Goal: Communication & Community: Answer question/provide support

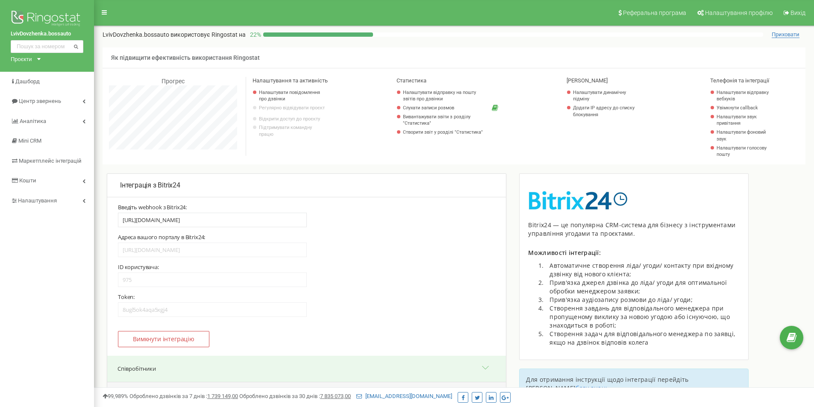
select select "13482"
click at [799, 375] on div "Открыть службу сообщений Intercom" at bounding box center [795, 369] width 28 height 28
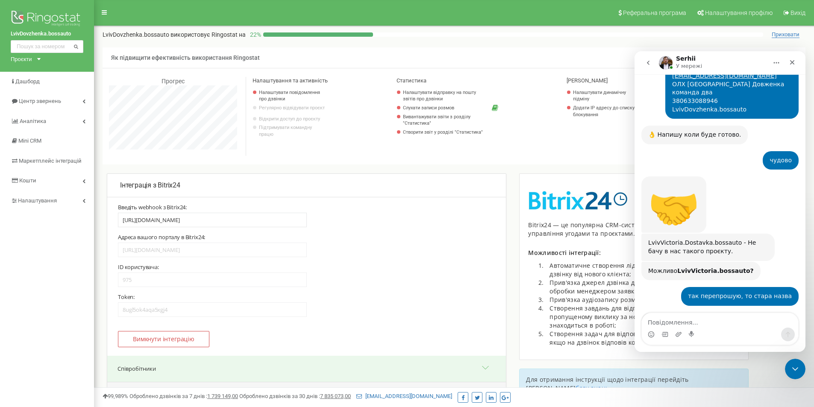
scroll to position [566, 0]
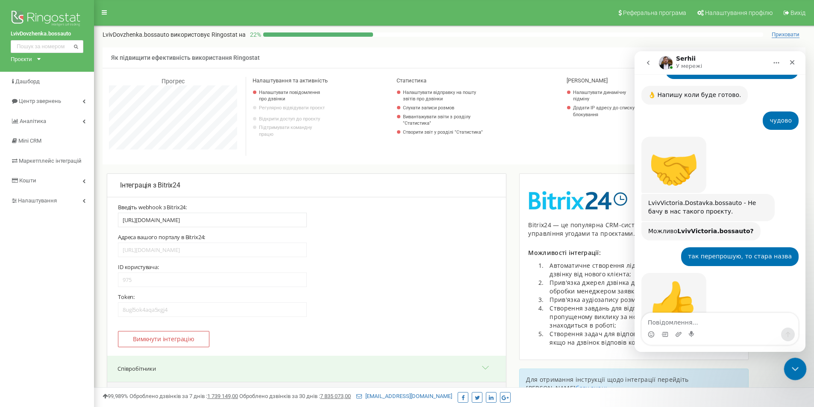
click at [790, 360] on div "Закрыть службу сообщений Intercom" at bounding box center [794, 368] width 21 height 21
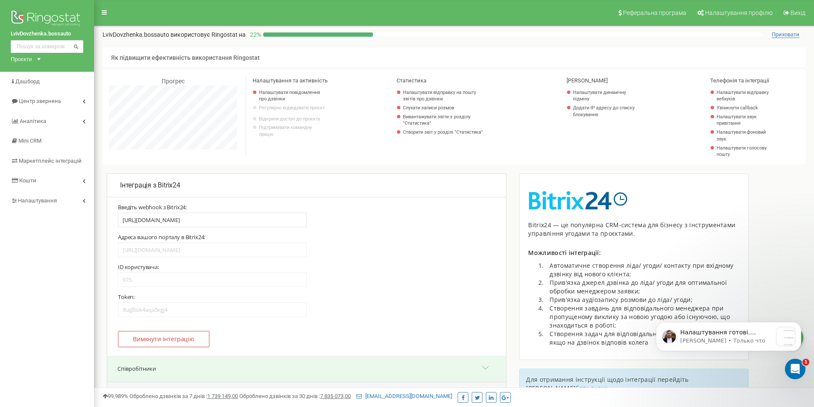
scroll to position [685, 0]
click at [799, 369] on div "Открыть службу сообщений Intercom" at bounding box center [794, 368] width 28 height 28
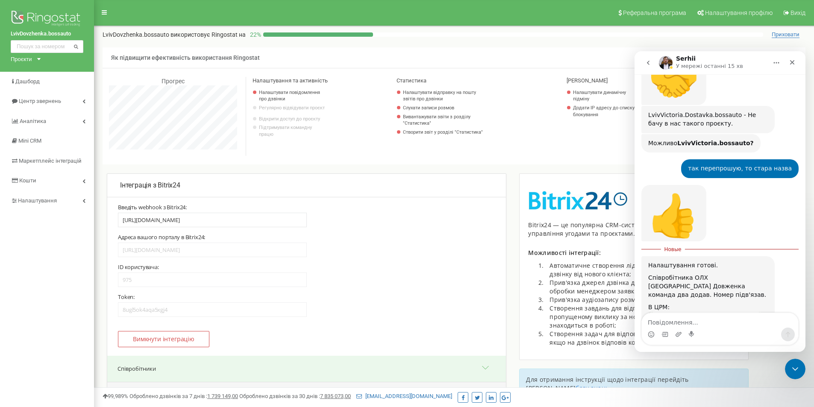
scroll to position [700, 0]
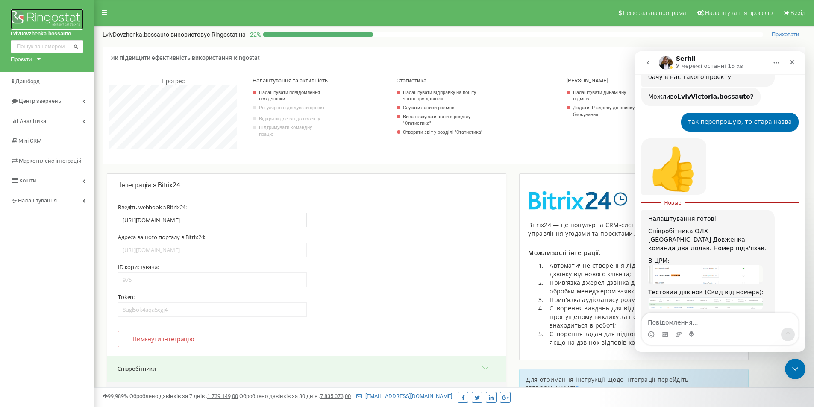
click at [28, 15] on img at bounding box center [47, 19] width 73 height 21
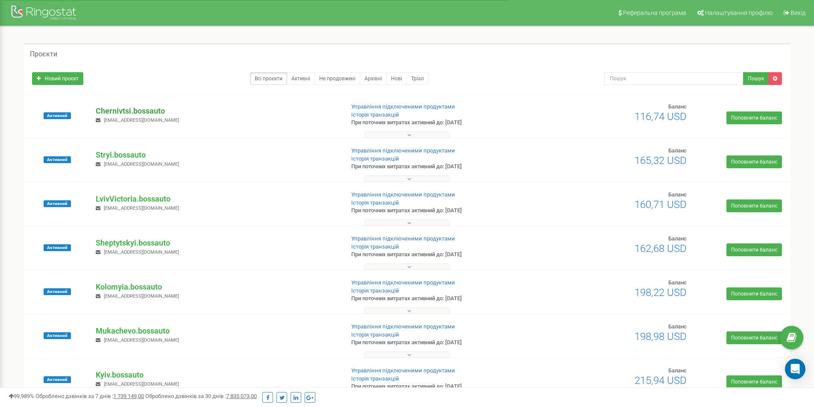
click at [126, 108] on p "Chernivtsi.bossauto" at bounding box center [216, 111] width 241 height 11
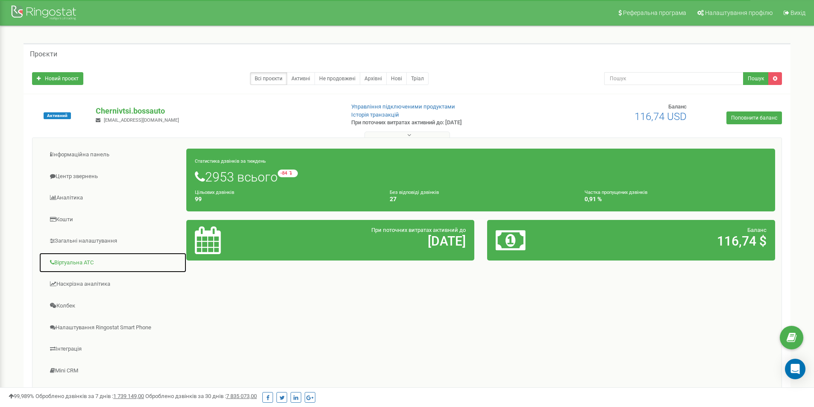
click at [69, 261] on link "Віртуальна АТС" at bounding box center [113, 263] width 148 height 21
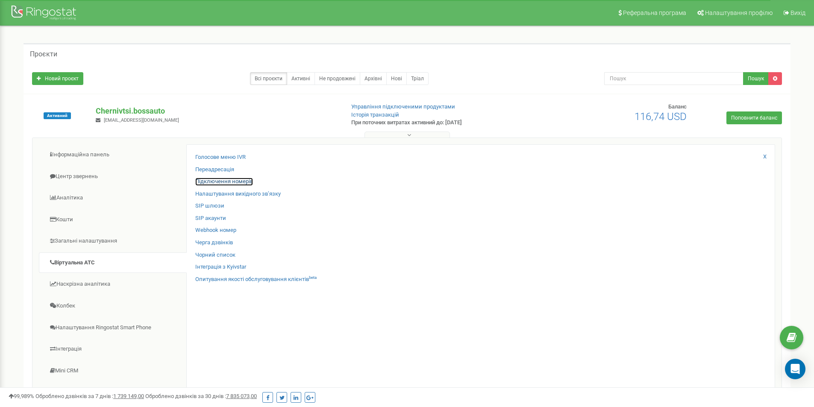
click at [225, 181] on link "Підключення номерів" at bounding box center [224, 182] width 58 height 8
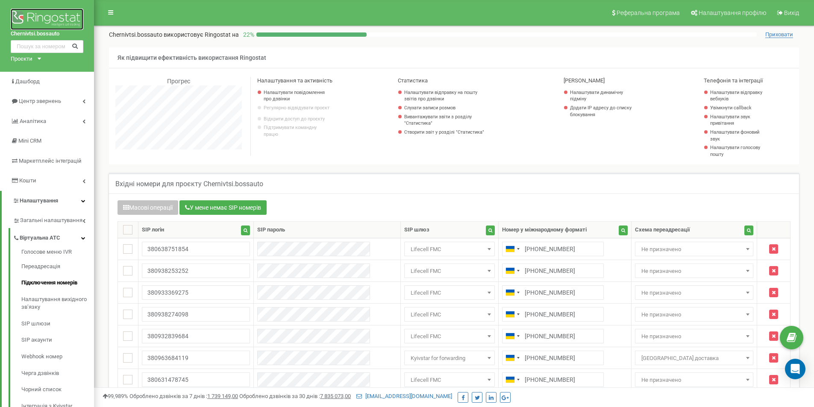
click at [42, 19] on img at bounding box center [47, 19] width 73 height 21
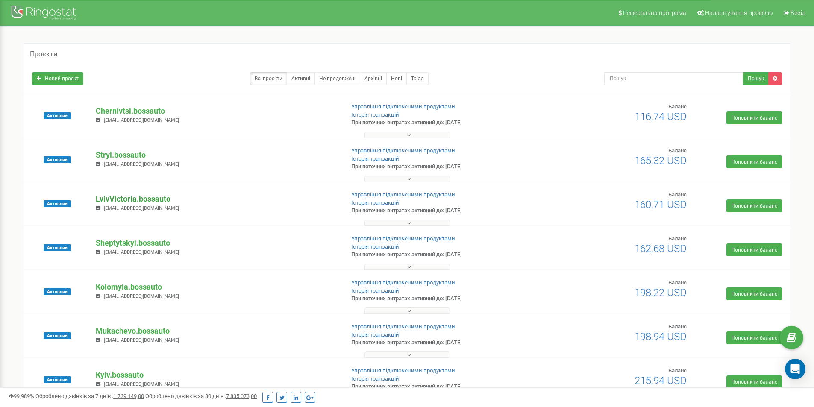
click at [128, 197] on p "LvivVictoria.bossauto" at bounding box center [216, 199] width 241 height 11
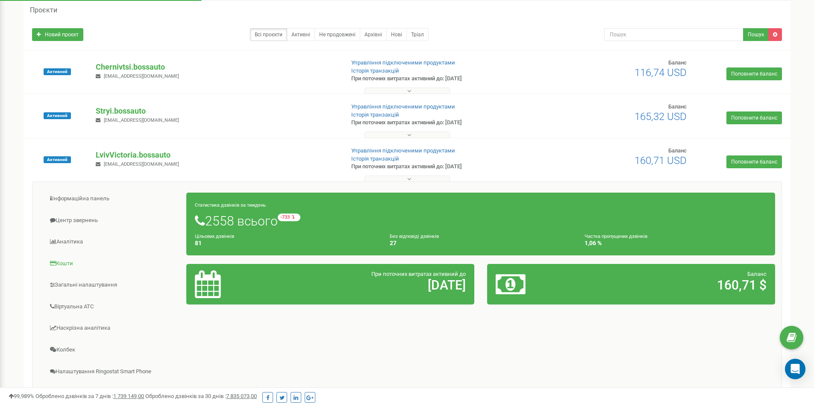
scroll to position [85, 0]
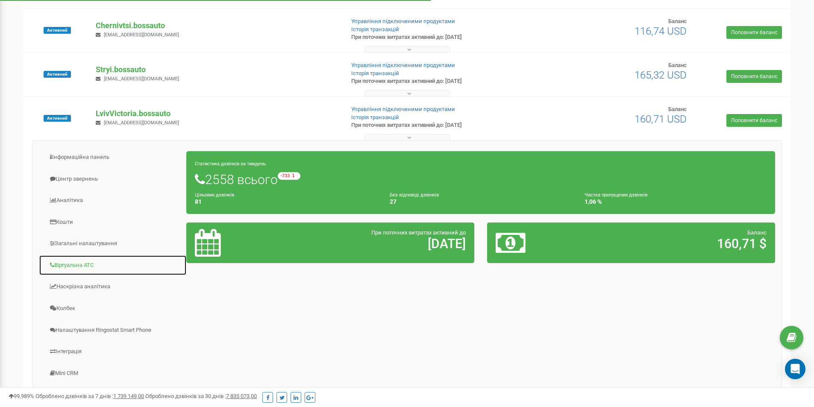
click at [79, 264] on link "Віртуальна АТС" at bounding box center [113, 265] width 148 height 21
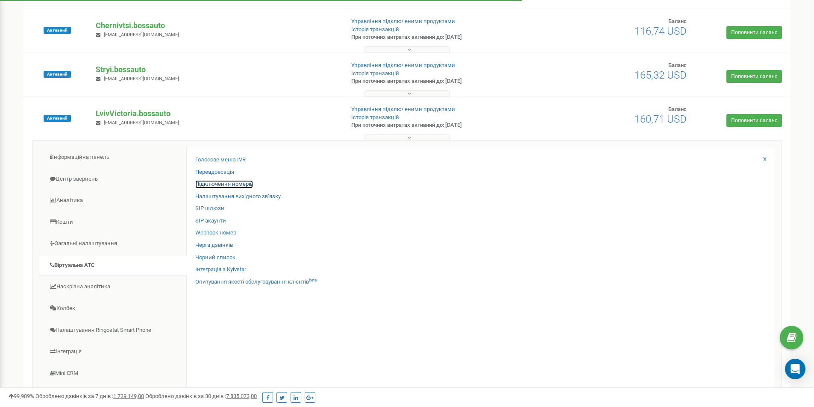
click at [226, 183] on link "Підключення номерів" at bounding box center [224, 184] width 58 height 8
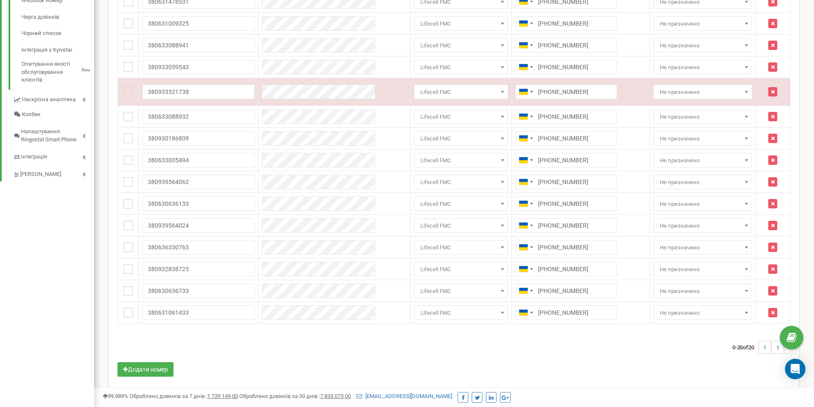
click at [109, 33] on div "Масові операції У мене немає SIP номерів Налаштування Виберіть налаштування для…" at bounding box center [454, 112] width 690 height 550
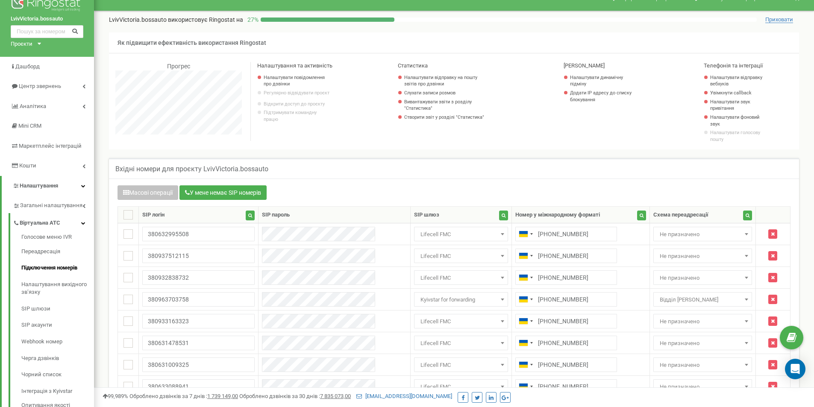
scroll to position [15, 0]
drag, startPoint x: 109, startPoint y: 18, endPoint x: 166, endPoint y: 20, distance: 56.5
click at [165, 20] on p "LvivVictoria.bossauto використовує Ringostat на" at bounding box center [176, 20] width 134 height 9
copy p "LvivVictoria.bossauto"
click at [28, 5] on img at bounding box center [47, 4] width 73 height 21
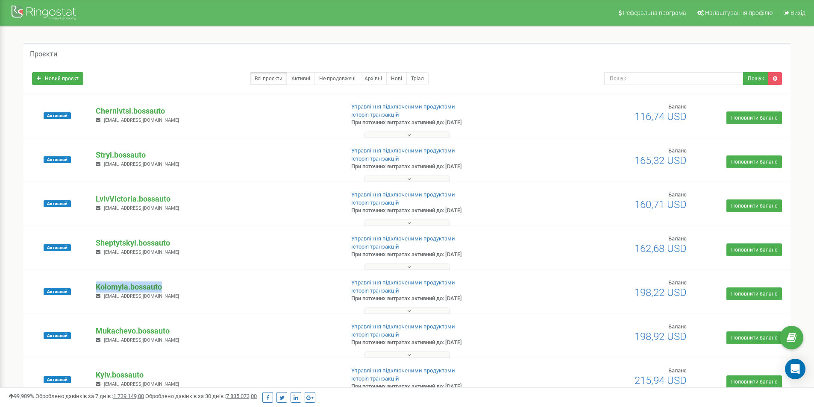
drag, startPoint x: 166, startPoint y: 285, endPoint x: 97, endPoint y: 286, distance: 68.8
click at [97, 286] on p "Kolomyia.bossauto" at bounding box center [216, 287] width 241 height 11
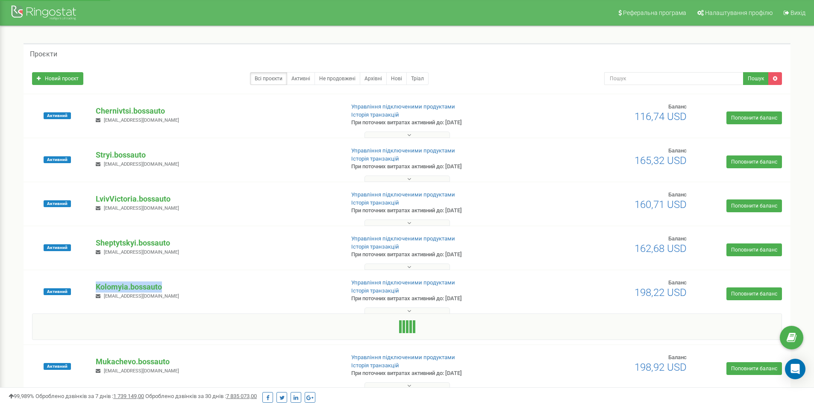
copy p "Kolomyia.bossauto"
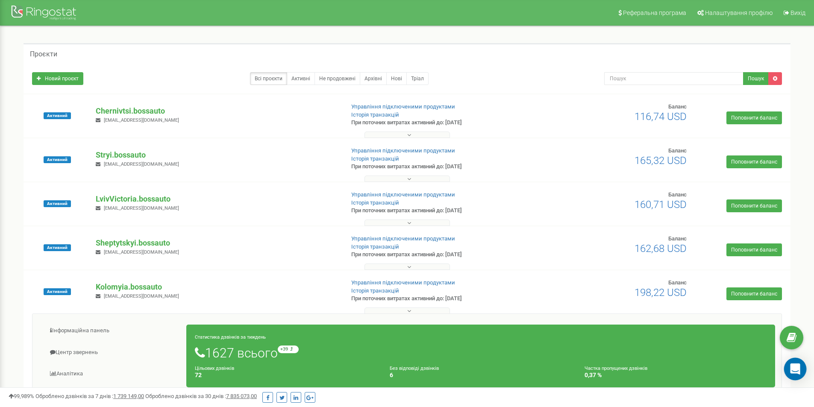
click at [798, 371] on icon "Open Intercom Messenger" at bounding box center [795, 369] width 11 height 11
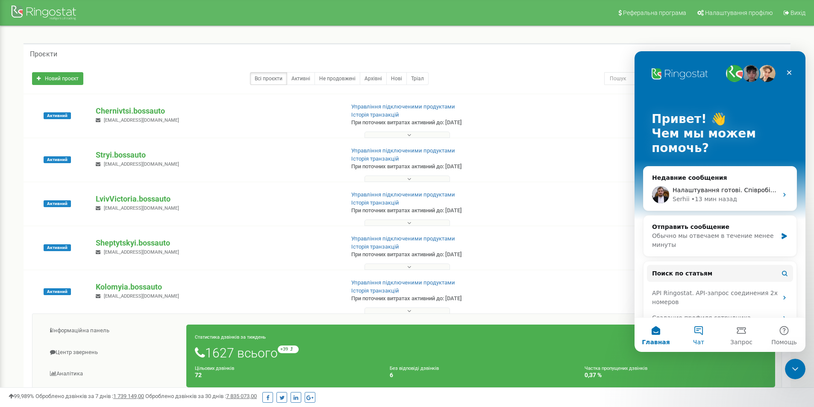
click at [697, 333] on button "Чат" at bounding box center [698, 335] width 43 height 34
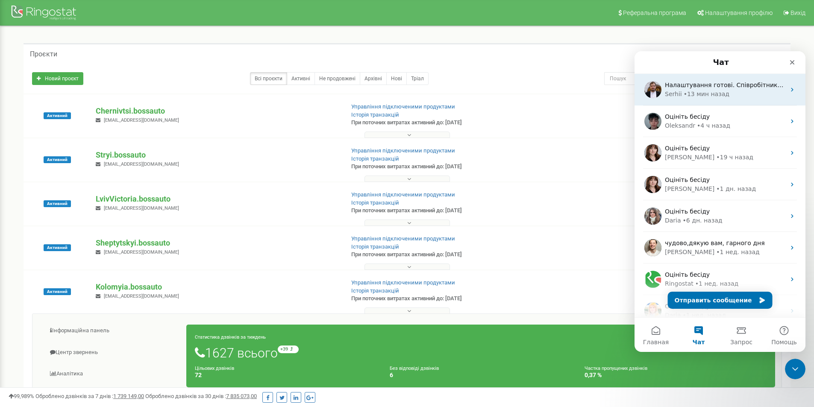
click at [685, 90] on div "• 13 мин назад" at bounding box center [707, 94] width 46 height 9
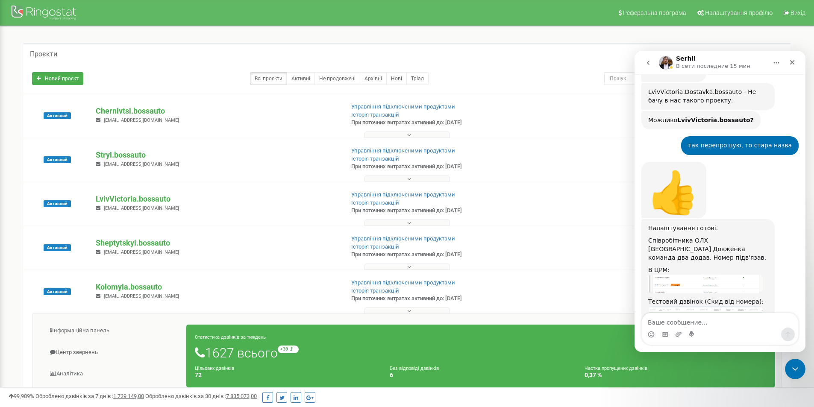
scroll to position [685, 0]
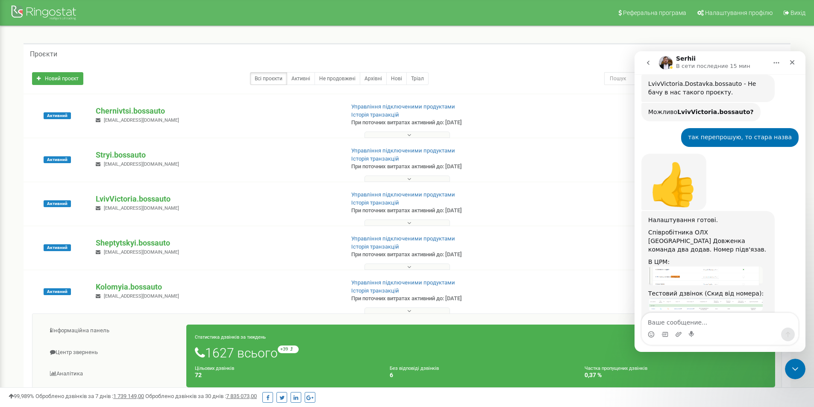
click at [699, 319] on textarea "Ваше сообщение..." at bounding box center [720, 320] width 156 height 15
type textarea "LvivVictoria.bossauto 380630636133 потрібно перенести в проект та переіменувати…"
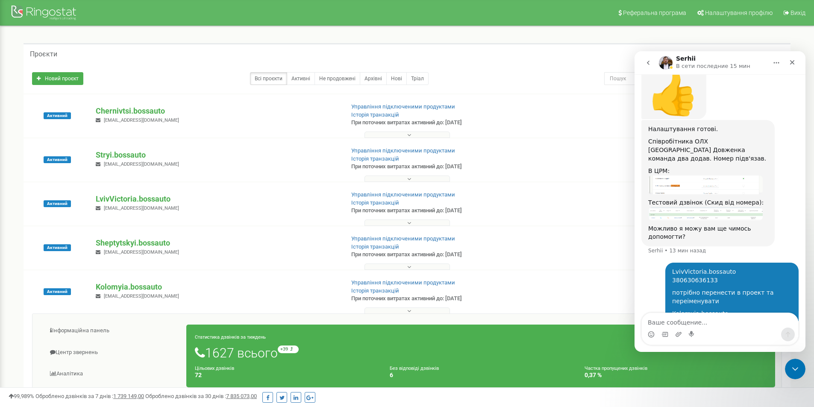
scroll to position [778, 0]
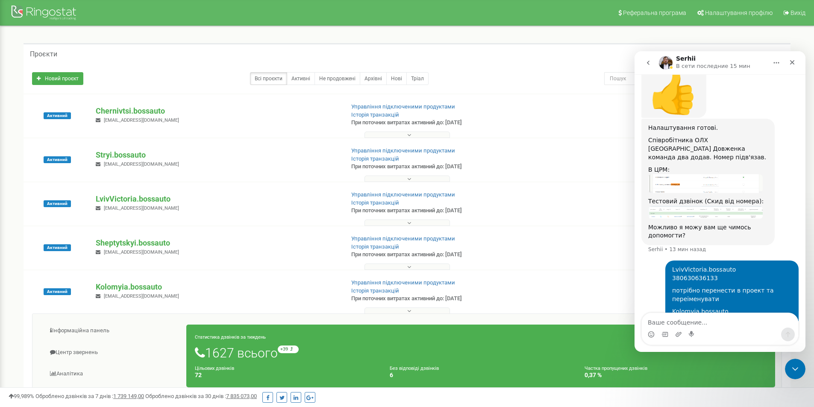
click at [502, 51] on div "Проєкти" at bounding box center [407, 53] width 767 height 21
drag, startPoint x: 797, startPoint y: 368, endPoint x: 1550, endPoint y: 690, distance: 819.4
click at [798, 368] on icon "Закрыть службу сообщений Intercom" at bounding box center [794, 368] width 10 height 10
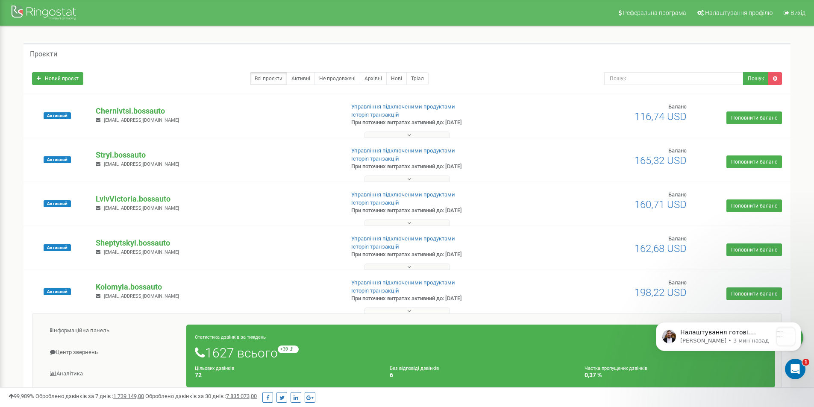
scroll to position [1018, 0]
click at [794, 365] on icon "Открыть службу сообщений Intercom" at bounding box center [794, 368] width 6 height 7
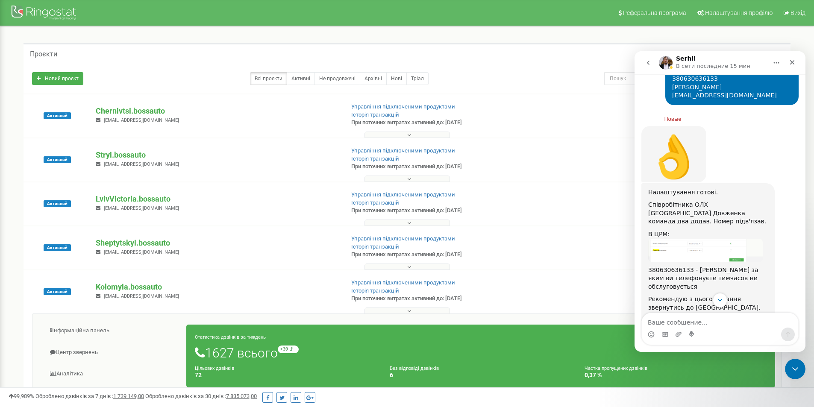
scroll to position [1032, 0]
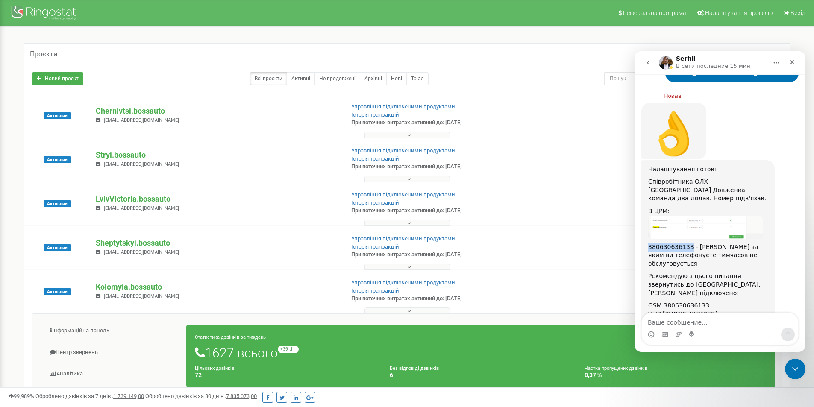
drag, startPoint x: 648, startPoint y: 196, endPoint x: 686, endPoint y: 196, distance: 38.0
click at [686, 196] on div "Налаштування готові. Співробітника ОЛХ [GEOGRAPHIC_DATA] Довженка команда два д…" at bounding box center [707, 256] width 133 height 193
copy div "380630636133"
